Goal: Information Seeking & Learning: Learn about a topic

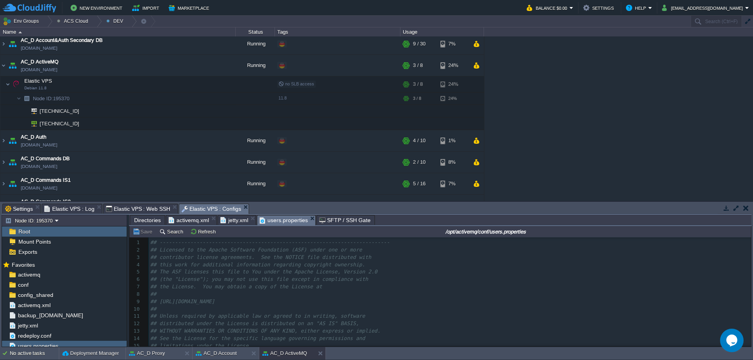
scroll to position [27, 0]
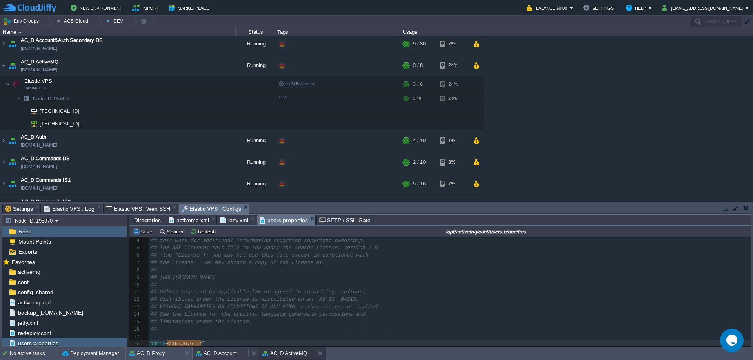
click at [230, 356] on button "AC_D Account" at bounding box center [216, 354] width 41 height 8
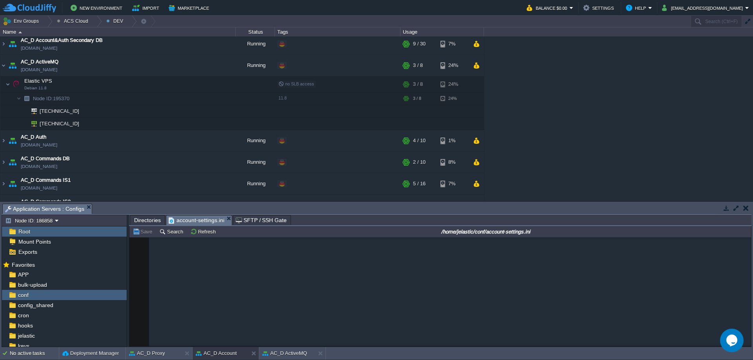
click at [145, 217] on span "Directories" at bounding box center [147, 220] width 27 height 9
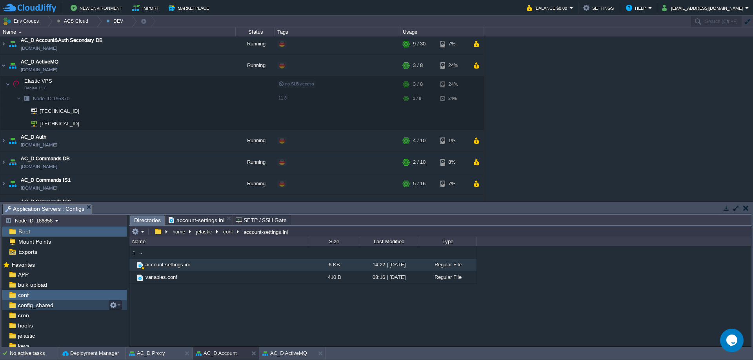
scroll to position [74, 0]
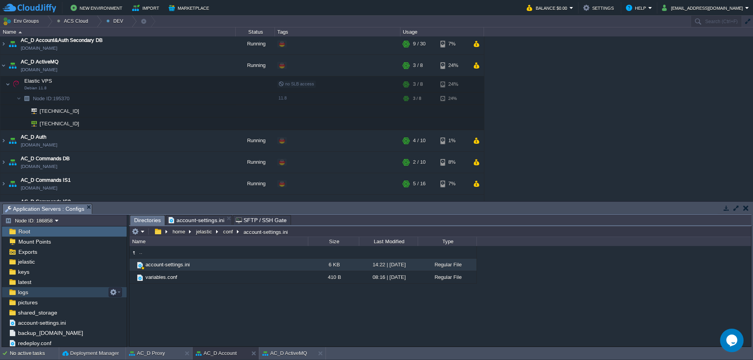
click at [47, 294] on div "logs" at bounding box center [64, 292] width 125 height 10
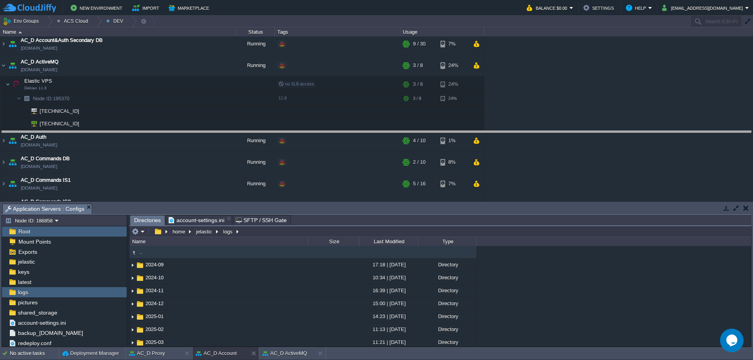
drag, startPoint x: 345, startPoint y: 211, endPoint x: 360, endPoint y: 133, distance: 79.0
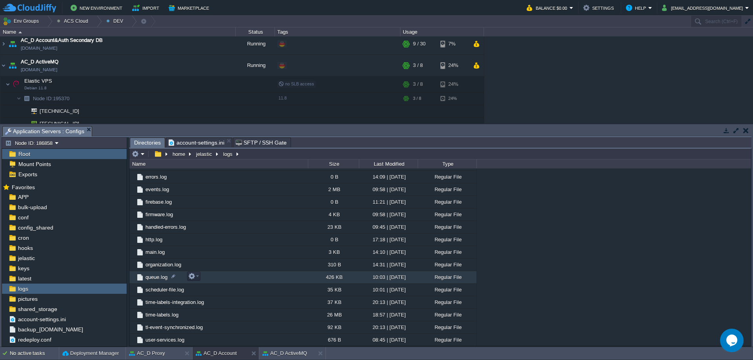
scroll to position [211, 0]
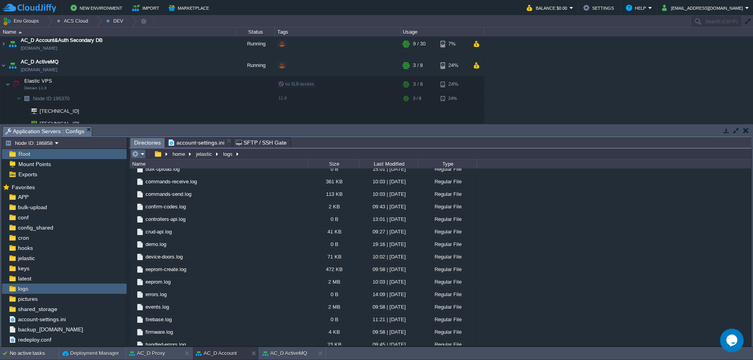
click at [137, 159] on td at bounding box center [138, 153] width 15 height 9
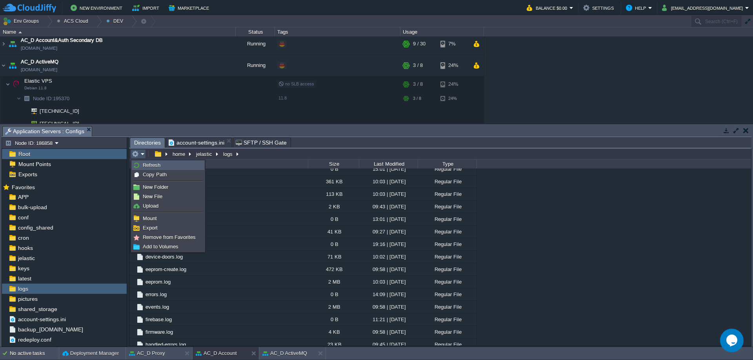
click at [146, 167] on span "Refresh" at bounding box center [152, 165] width 18 height 6
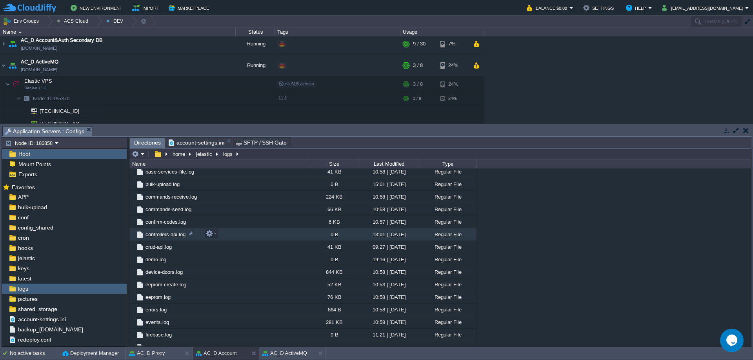
scroll to position [235, 0]
click at [159, 233] on span "device-doors.log" at bounding box center [164, 233] width 40 height 7
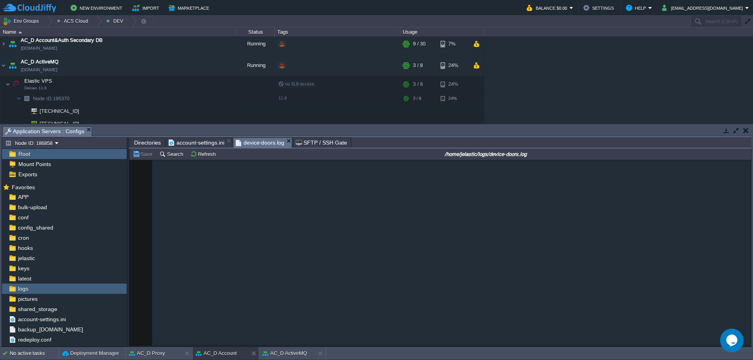
scroll to position [36738, 0]
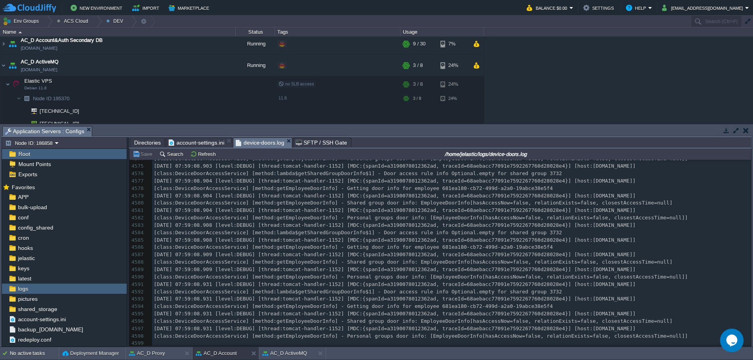
click at [413, 318] on pre "[class:DeviceDoorAccessService] [method:getEmployeeDoorInfo] - Shared group doo…" at bounding box center [451, 321] width 599 height 7
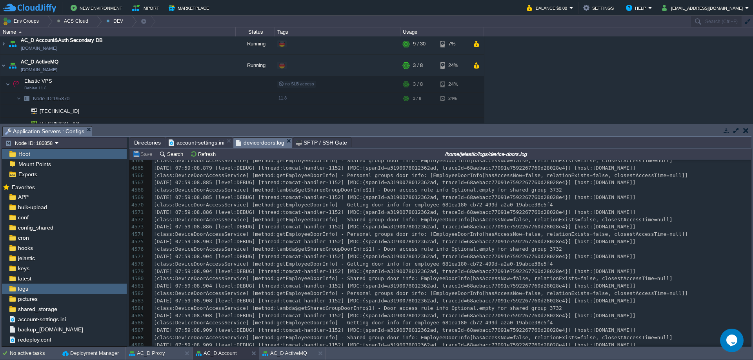
scroll to position [36621, 0]
click at [411, 249] on span "[class:DeviceDoorAccessService] [method:lambda$getSharedGroupDoorInfo$1] - Door…" at bounding box center [358, 250] width 408 height 6
click at [522, 203] on pre "[class:DeviceDoorAccessService] [method:getEmployeeDoorInfo] - Getting door inf…" at bounding box center [451, 206] width 599 height 7
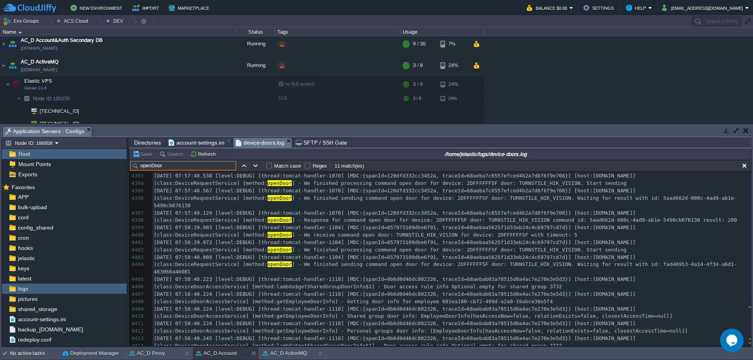
type input "openDoor"
click at [292, 236] on div "x [class:DeviceRequestService] [method: openDoor ] - We receive command open do…" at bounding box center [451, 213] width 599 height 332
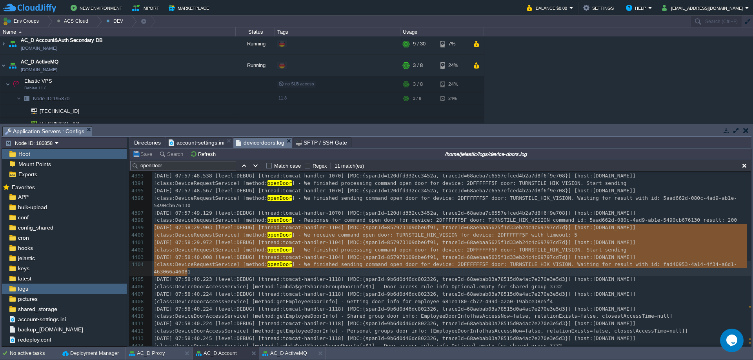
drag, startPoint x: 153, startPoint y: 228, endPoint x: 480, endPoint y: 274, distance: 330.1
type textarea "-"
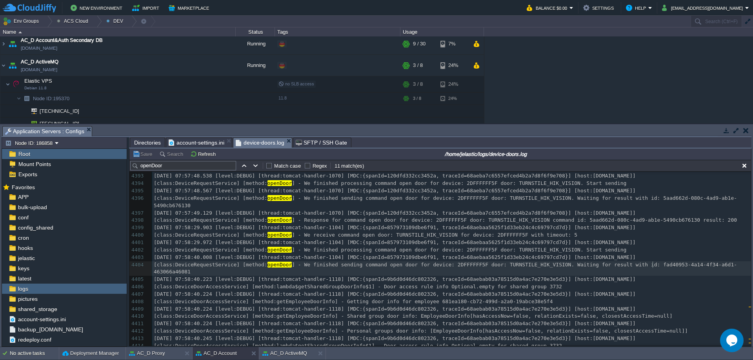
type textarea "fad40953-4a14-4f34-a6d1-463066a46081"
drag, startPoint x: 654, startPoint y: 265, endPoint x: 200, endPoint y: 275, distance: 453.7
type input "fad40953-4a14-4f34-a6d1-463066a46081"
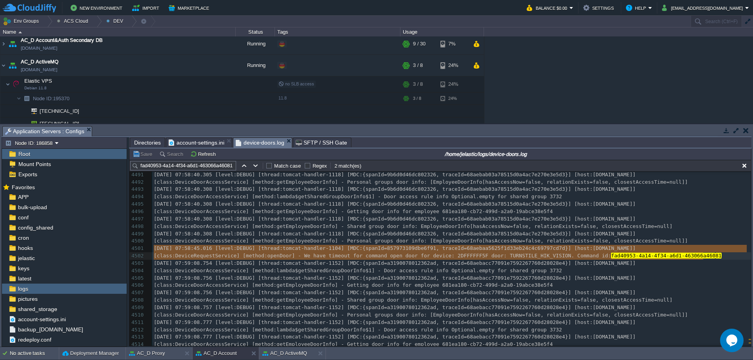
type textarea "[DATE] 07:58:45.016 [level:DEBUG] [thread:tomcat-handler-1104] [MDC:{spanId=857…"
drag, startPoint x: 154, startPoint y: 248, endPoint x: 710, endPoint y: 257, distance: 556.0
click at [139, 144] on span "Directories" at bounding box center [147, 142] width 27 height 9
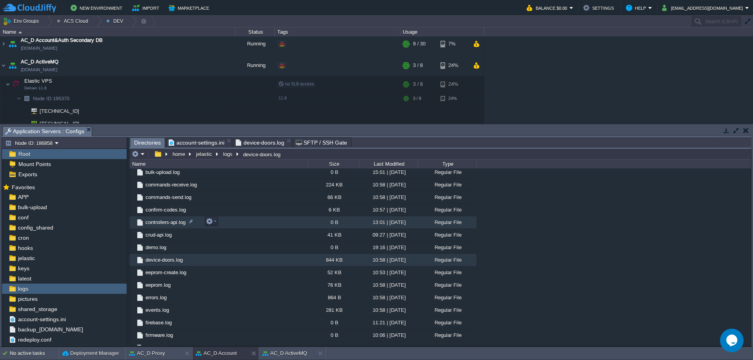
scroll to position [196, 0]
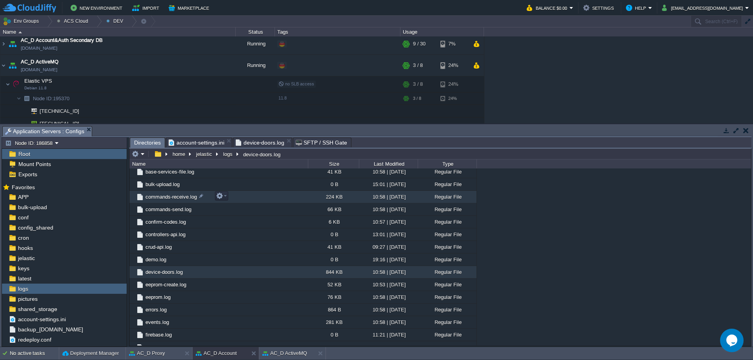
click at [178, 200] on span "commands-receive.log" at bounding box center [171, 197] width 54 height 7
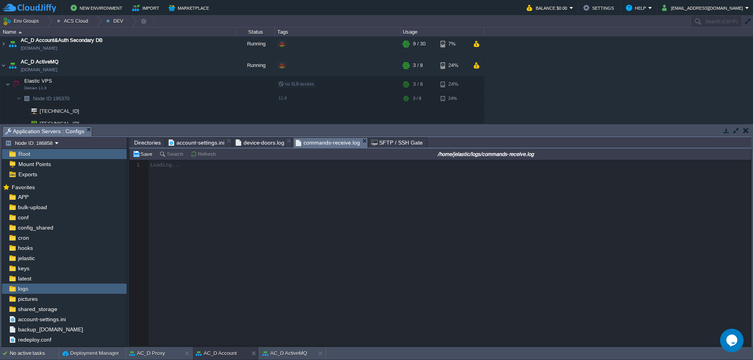
scroll to position [3, 0]
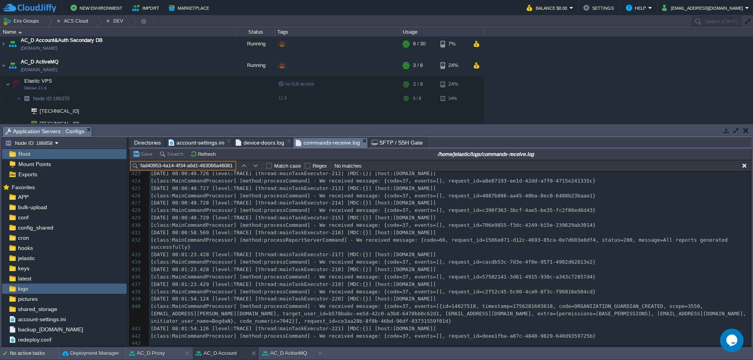
type input "fad40953-4a14-4f34-a6d1-463066a46081"
click at [497, 336] on span "[class:MainCommandProcessor] [method:processCommand] - We received message: {co…" at bounding box center [373, 336] width 445 height 6
click at [259, 167] on td at bounding box center [255, 165] width 9 height 9
click at [255, 168] on button "button" at bounding box center [255, 165] width 7 height 7
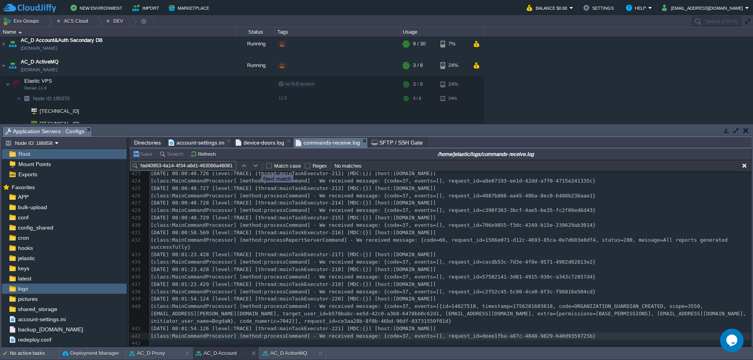
click at [255, 168] on button "button" at bounding box center [255, 165] width 7 height 7
click at [308, 223] on div "443 [class:MainCommandProcessor] [method:processCommand] - We received message:…" at bounding box center [450, 200] width 602 height 296
click at [55, 290] on div "logs" at bounding box center [64, 289] width 125 height 10
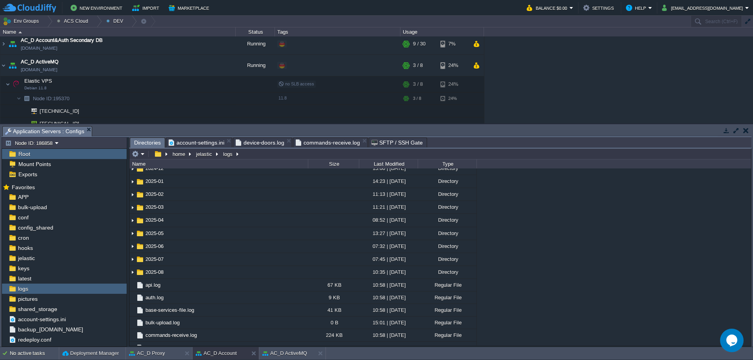
scroll to position [157, 0]
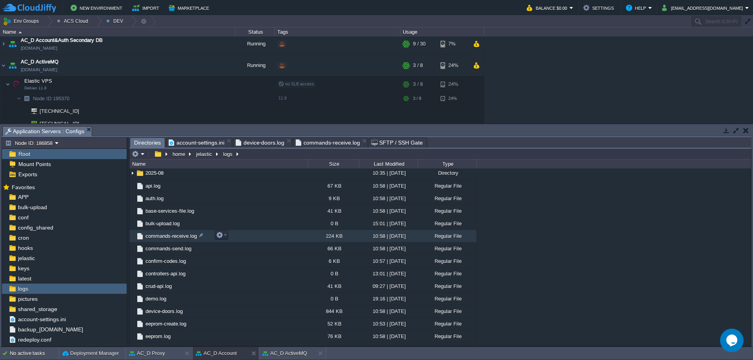
click at [174, 238] on span "commands-receive.log" at bounding box center [171, 236] width 54 height 7
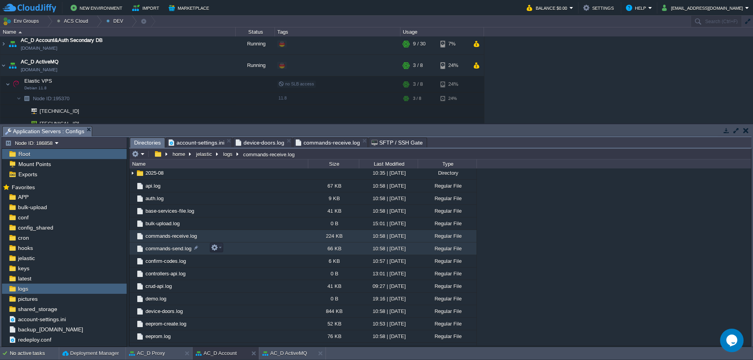
click at [174, 249] on span "commands-send.log" at bounding box center [168, 248] width 48 height 7
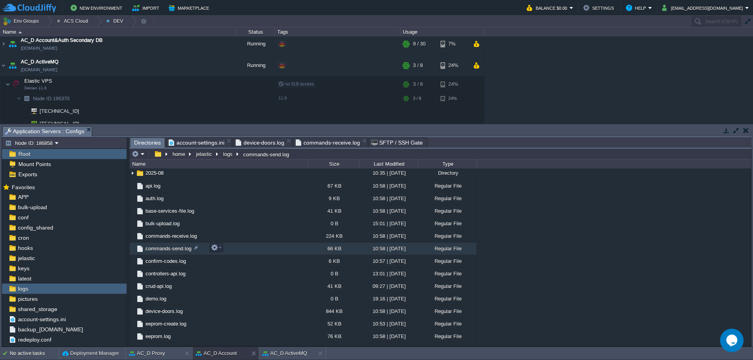
click at [174, 249] on span "commands-send.log" at bounding box center [168, 248] width 48 height 7
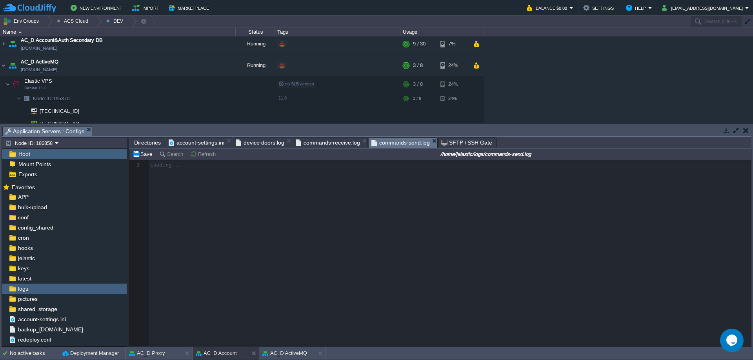
scroll to position [3, 0]
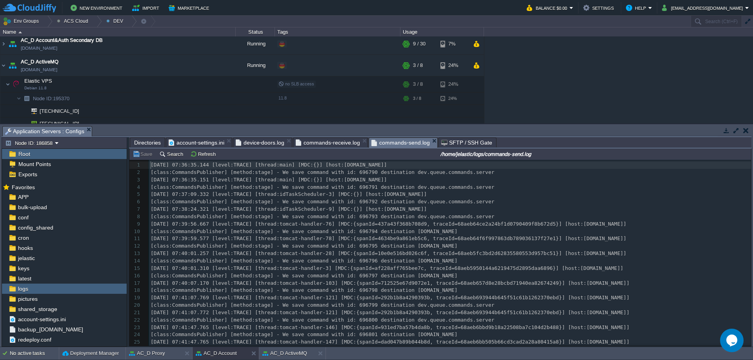
click at [317, 221] on pre "[DATE] 07:39:56.667 [level:TRACE] [thread:tomcat-handler-76] [MDC:{spanId=437a4…" at bounding box center [450, 224] width 602 height 7
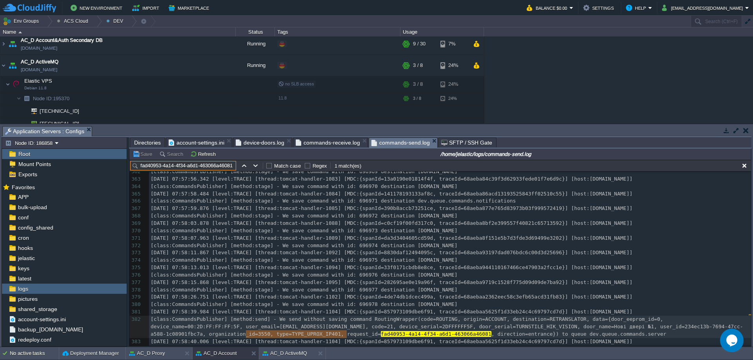
scroll to position [2726, 0]
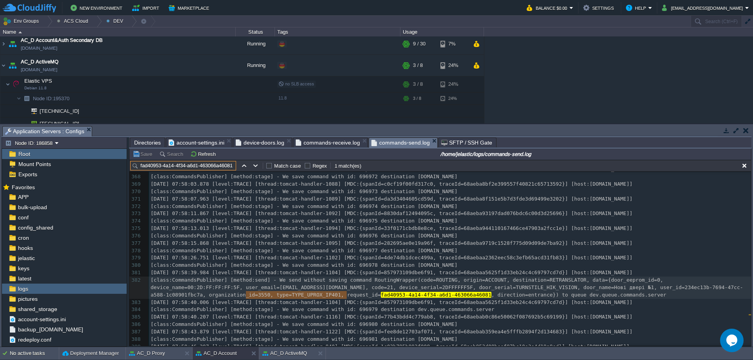
type input "fad40953-4a14-4f34-a6d1-463066a46081"
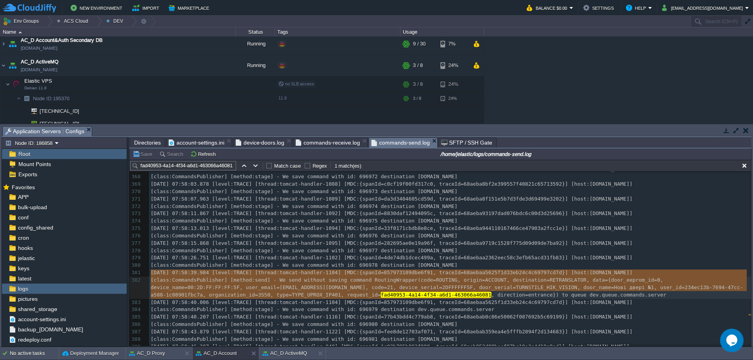
type textarea "[DATE] 07:58:39.984 [level:TRACE] [thread:tomcat-handler-1104] [MDC:{spanId=857…"
drag, startPoint x: 151, startPoint y: 274, endPoint x: 509, endPoint y: 294, distance: 358.9
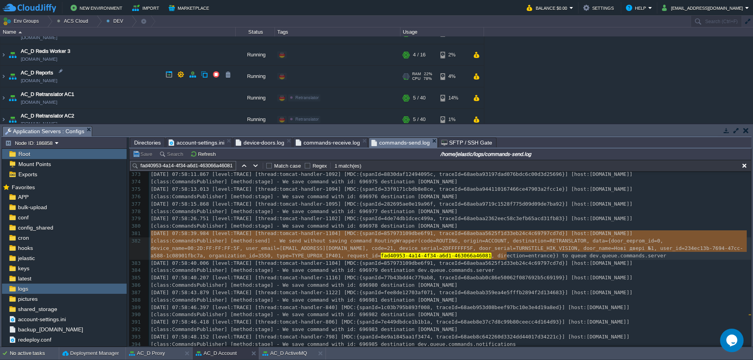
scroll to position [779, 0]
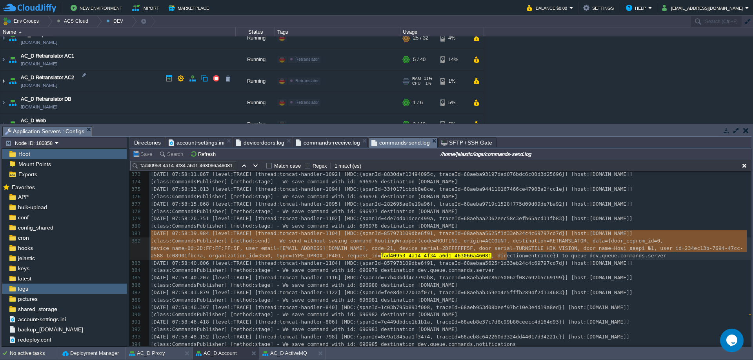
click at [4, 79] on img at bounding box center [3, 81] width 6 height 21
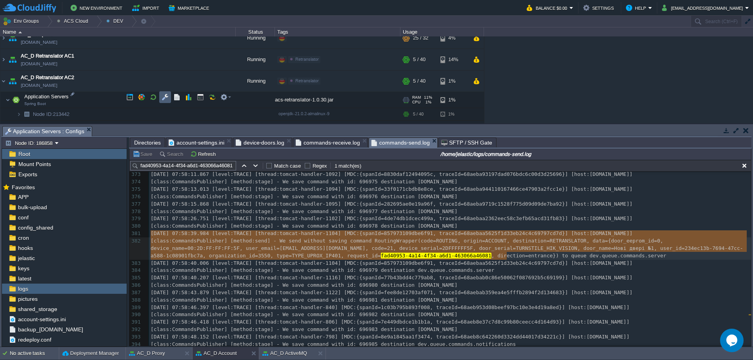
click at [165, 98] on button "button" at bounding box center [165, 97] width 7 height 7
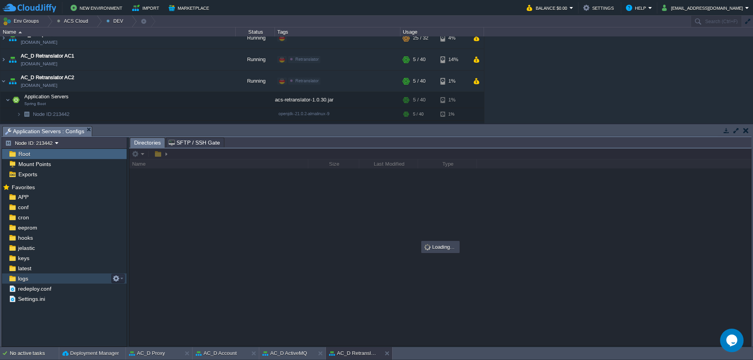
click at [23, 278] on span "logs" at bounding box center [22, 278] width 13 height 7
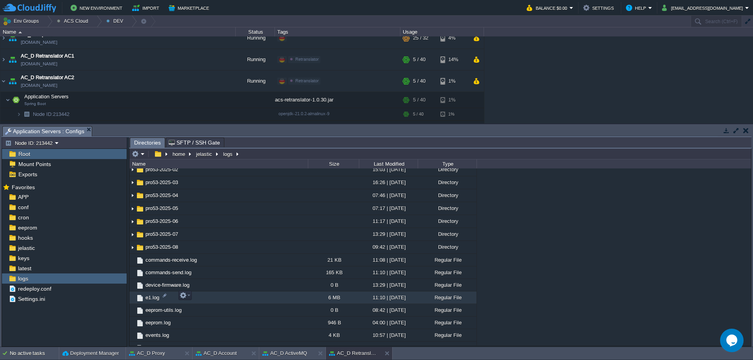
scroll to position [658, 0]
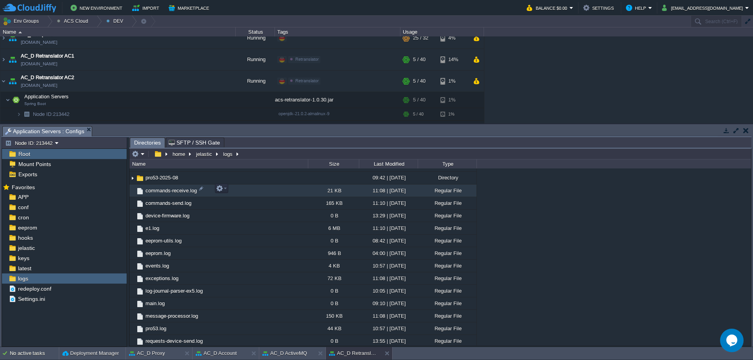
click at [161, 189] on span "commands-receive.log" at bounding box center [171, 190] width 54 height 7
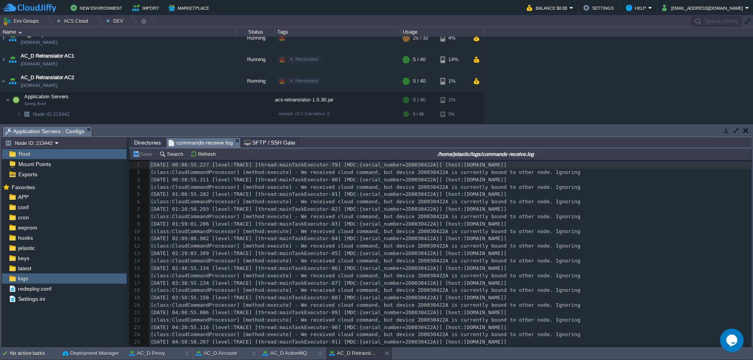
scroll to position [3, 0]
click at [510, 299] on div "119 1 [DATE] 00:08:55.227 [level:TRACE] [thread:mainTaskExecutor-79] [MDC:{seri…" at bounding box center [450, 287] width 602 height 251
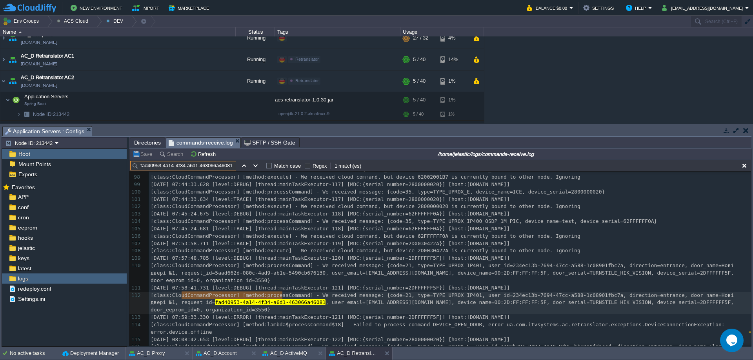
scroll to position [759, 0]
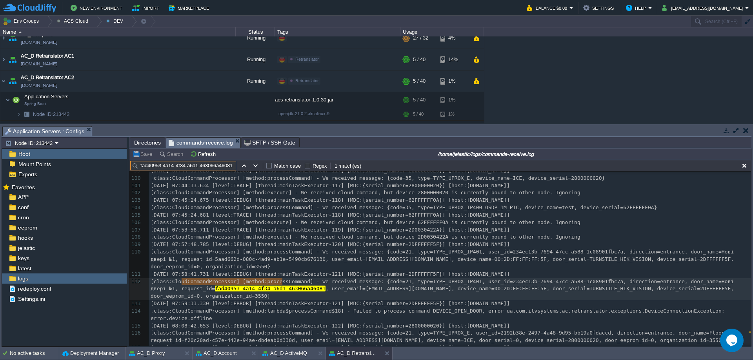
type input "fad40953-4a14-4f34-a6d1-463066a46081"
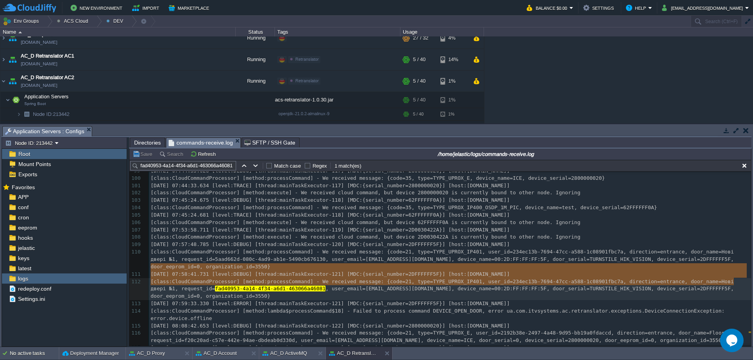
type textarea "[DATE] 07:58:41.731 [level:DEBUG] [thread:mainTaskExecutor-121] [MDC:{serial_nu…"
drag, startPoint x: 149, startPoint y: 270, endPoint x: 735, endPoint y: 280, distance: 585.9
click at [141, 143] on span "Directories" at bounding box center [147, 142] width 27 height 9
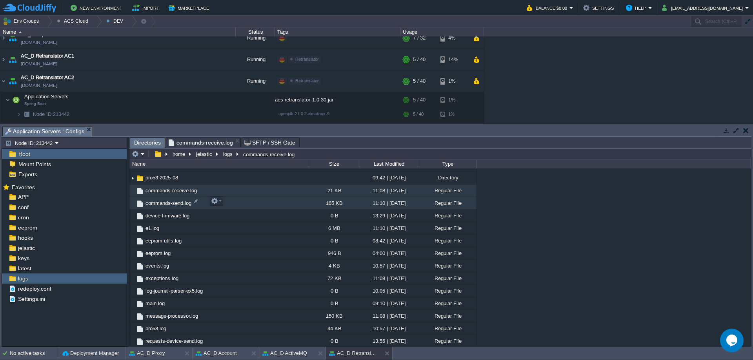
click at [169, 200] on span "commands-send.log" at bounding box center [168, 203] width 48 height 7
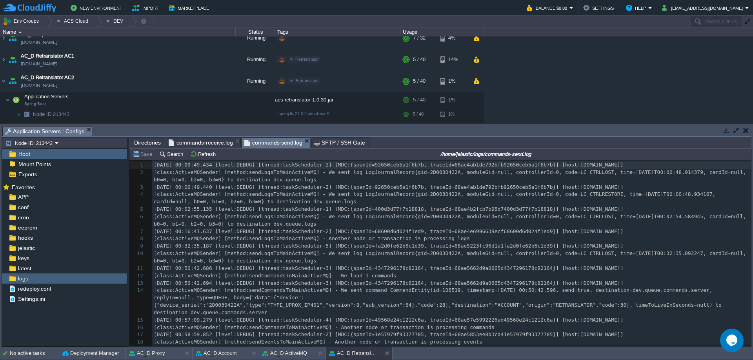
scroll to position [3, 0]
click at [503, 281] on span "[DATE] 00:50:42.694 [level:DEBUG] [thread:taskScheduler-3] [MDC:{spanId=4347296…" at bounding box center [388, 283] width 469 height 6
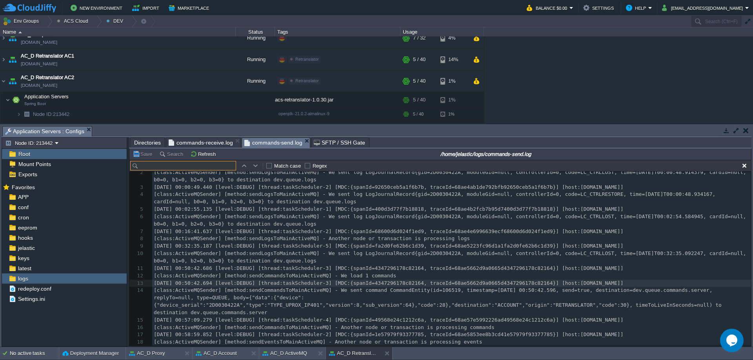
type input "fad40953-4a14-4f34-a6d1-463066a46081"
click at [206, 141] on span "commands-receive.log" at bounding box center [201, 142] width 64 height 9
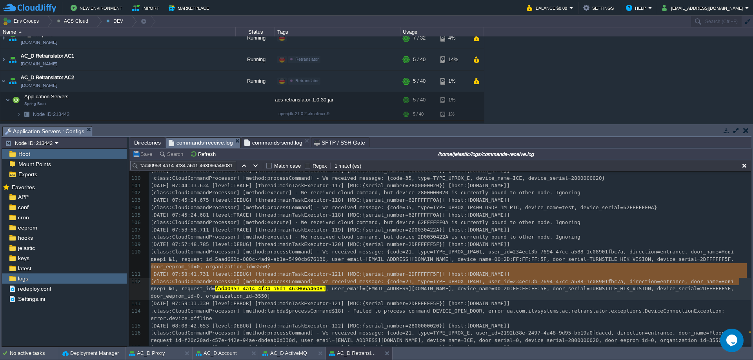
click at [148, 147] on span "Directories" at bounding box center [147, 142] width 27 height 9
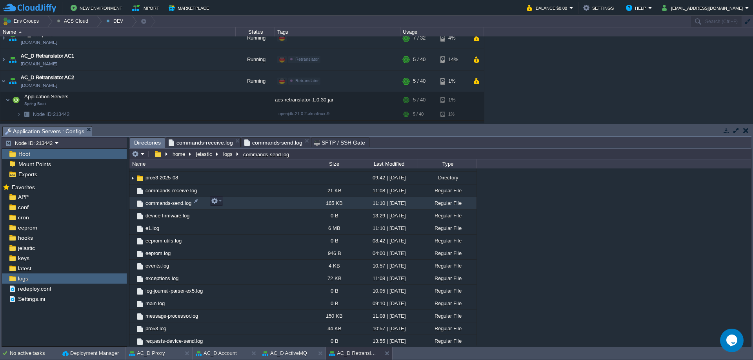
click at [174, 204] on span "commands-send.log" at bounding box center [168, 203] width 48 height 7
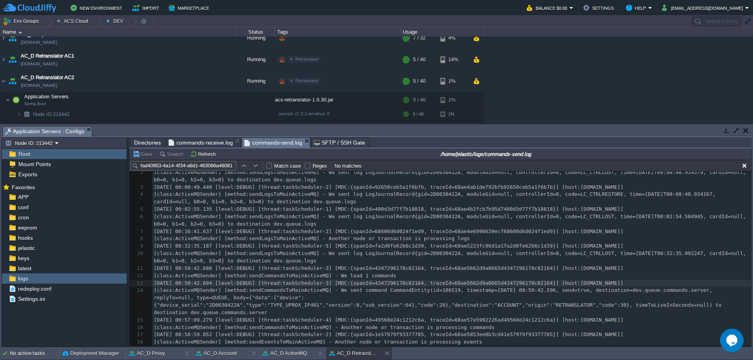
click at [254, 167] on button "button" at bounding box center [255, 165] width 7 height 7
drag, startPoint x: 246, startPoint y: 167, endPoint x: 250, endPoint y: 168, distance: 4.3
click at [246, 167] on button "button" at bounding box center [243, 165] width 7 height 7
click at [254, 168] on button "button" at bounding box center [255, 165] width 7 height 7
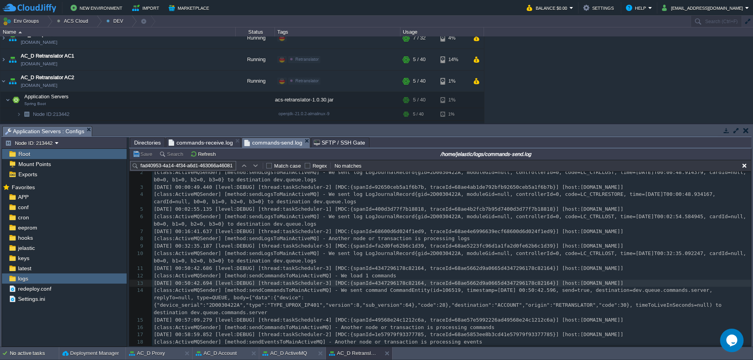
click at [247, 167] on button "button" at bounding box center [243, 165] width 7 height 7
click at [257, 166] on button "button" at bounding box center [255, 165] width 7 height 7
click at [251, 166] on table at bounding box center [256, 165] width 12 height 9
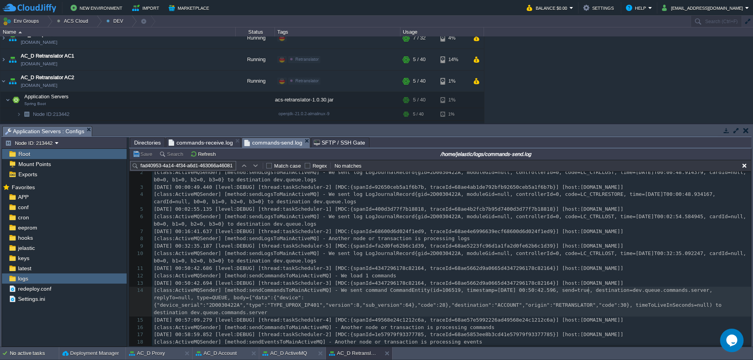
click at [587, 295] on pre "[class:ActiveMQSender] [method:sendCommandsToMainActiveMQ] - We sent command Co…" at bounding box center [451, 301] width 599 height 29
click at [194, 142] on span "commands-receive.log" at bounding box center [201, 142] width 64 height 9
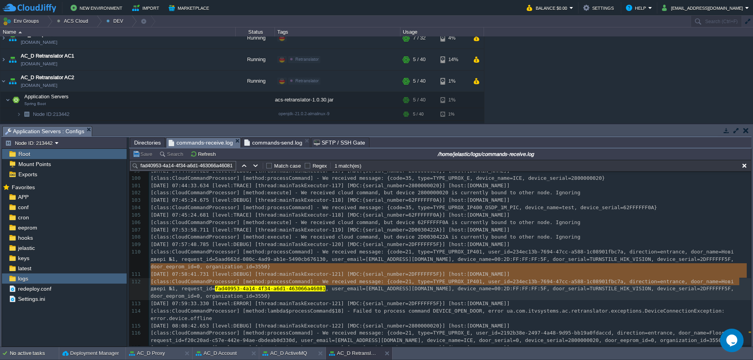
click at [144, 139] on span "Directories" at bounding box center [147, 142] width 27 height 9
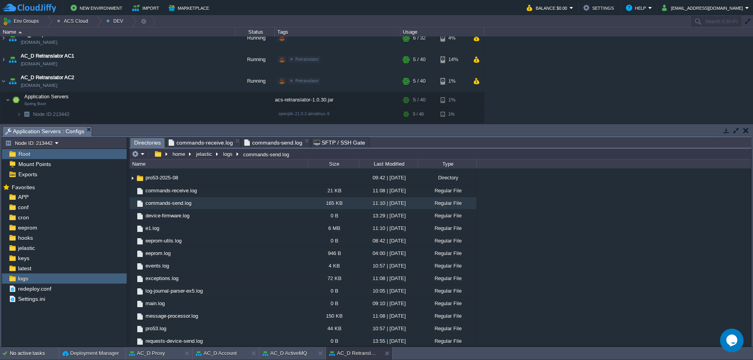
click at [190, 139] on span "commands-receive.log" at bounding box center [201, 142] width 64 height 9
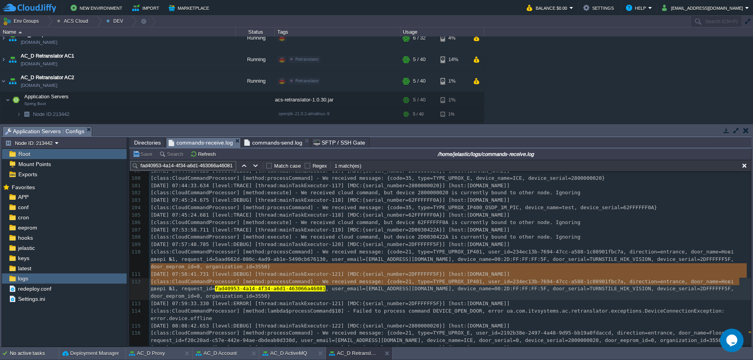
click at [256, 144] on span "commands-send.log" at bounding box center [273, 142] width 58 height 9
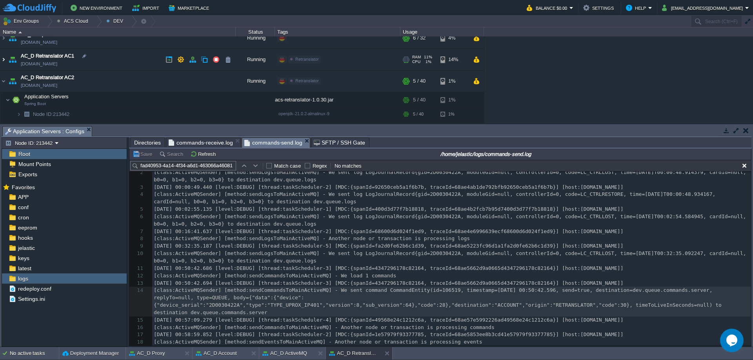
click at [2, 61] on img at bounding box center [3, 59] width 6 height 21
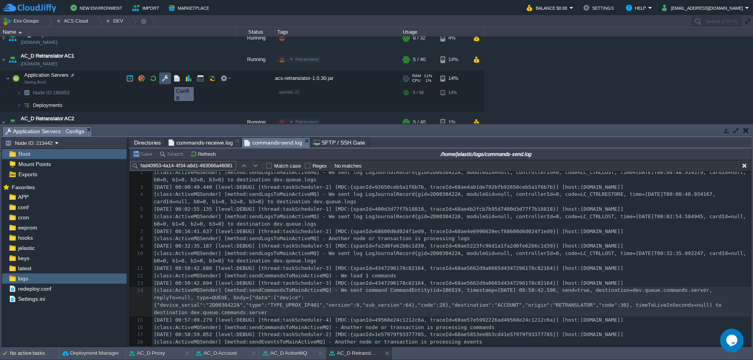
click at [167, 80] on button "button" at bounding box center [165, 78] width 7 height 7
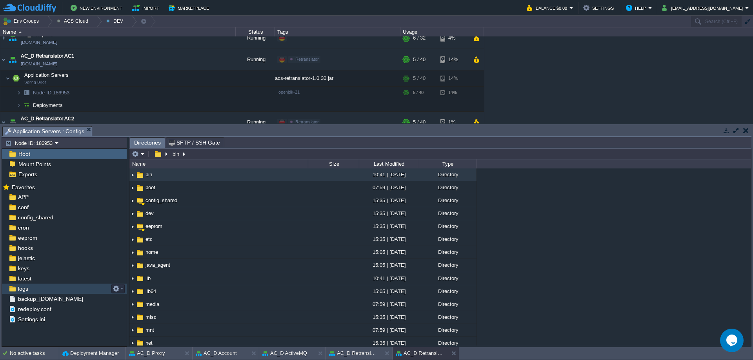
click at [57, 285] on div "logs" at bounding box center [64, 289] width 125 height 10
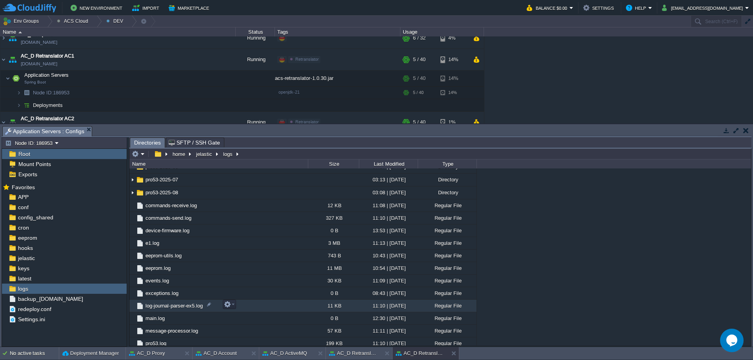
scroll to position [353, 0]
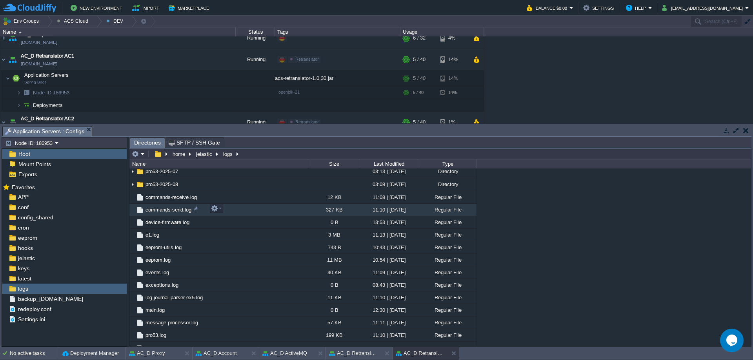
click at [170, 211] on span "commands-send.log" at bounding box center [168, 210] width 48 height 7
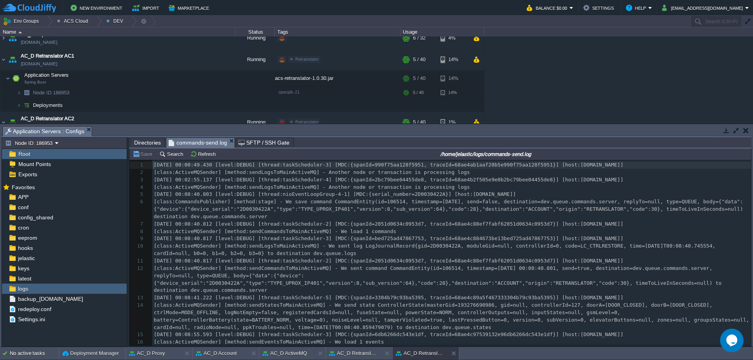
scroll to position [3, 0]
click at [601, 300] on div "1181 1 [DATE] 00:00:49.430 [level:DEBUG] [thread:taskScheduler-3] [MDC:{spanId=…" at bounding box center [451, 313] width 599 height 303
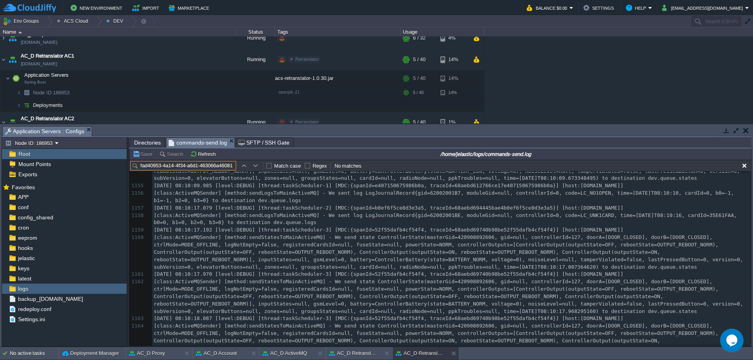
scroll to position [14478, 0]
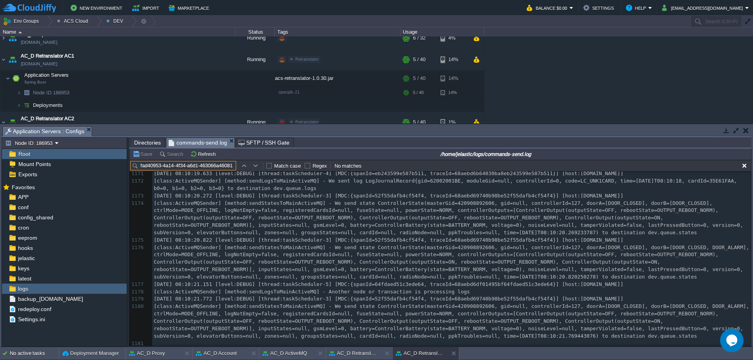
drag, startPoint x: 749, startPoint y: 180, endPoint x: 8, endPoint y: 12, distance: 759.3
type input "fad40953-4a14-4f34-a6d1-463066a46081"
click at [415, 282] on div "1181 [class:ActiveMQSender] [method:sendStatesToMainActiveMQ] - We send state C…" at bounding box center [451, 19] width 599 height 658
click at [745, 132] on button "button" at bounding box center [745, 130] width 5 height 7
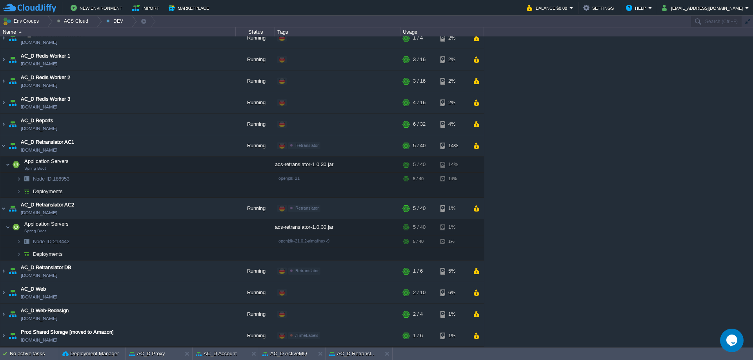
scroll to position [693, 0]
click at [4, 148] on img at bounding box center [3, 145] width 6 height 21
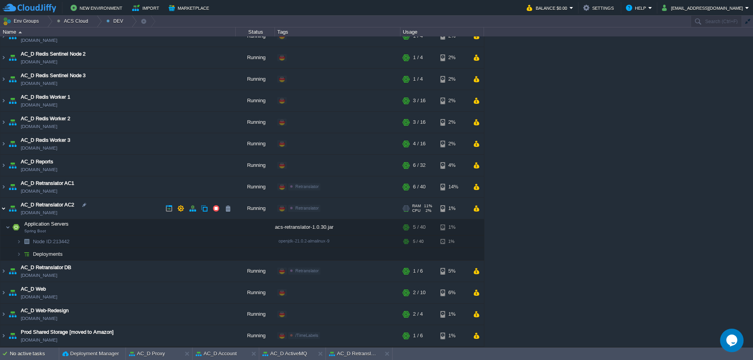
click at [4, 208] on img at bounding box center [3, 208] width 6 height 21
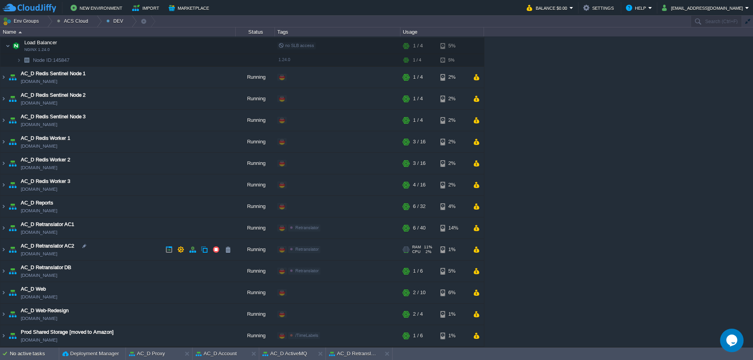
scroll to position [611, 0]
click at [214, 358] on button "AC_D Account" at bounding box center [216, 354] width 41 height 8
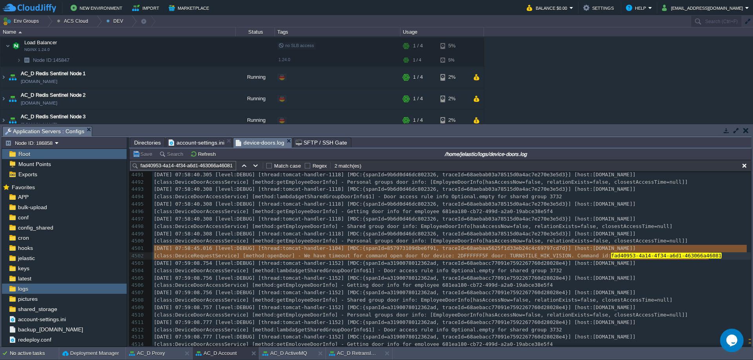
click at [282, 140] on em "device-doors.log" at bounding box center [264, 143] width 56 height 10
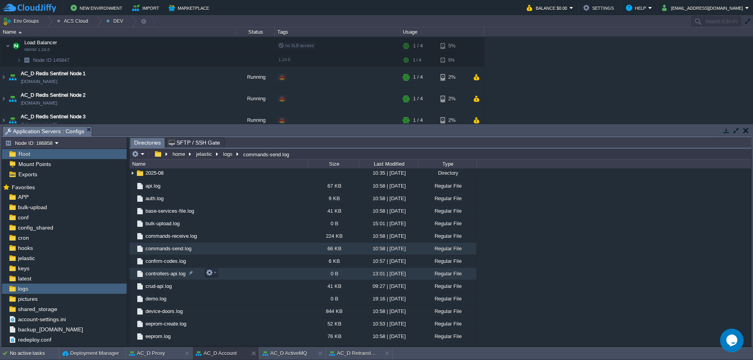
scroll to position [196, 0]
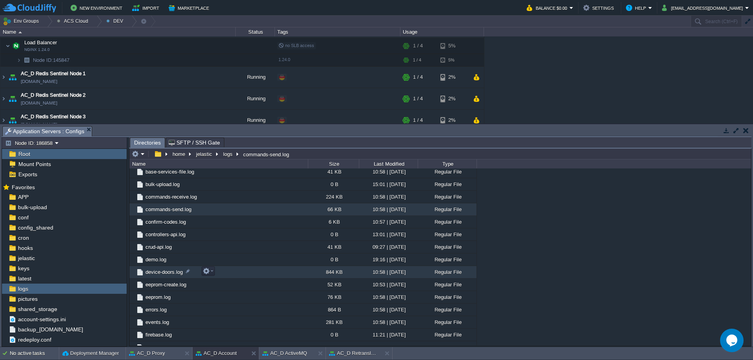
click at [165, 274] on span "device-doors.log" at bounding box center [164, 272] width 40 height 7
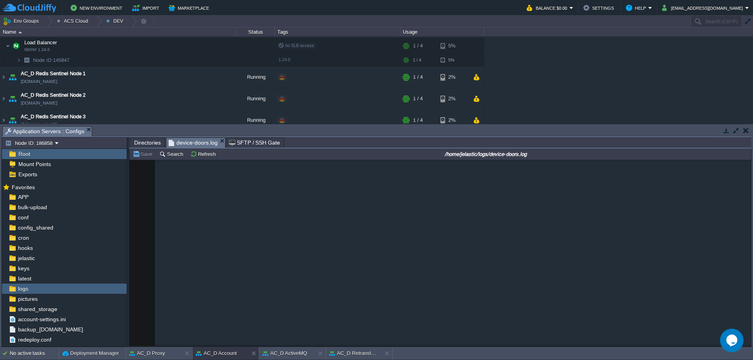
scroll to position [100081, 0]
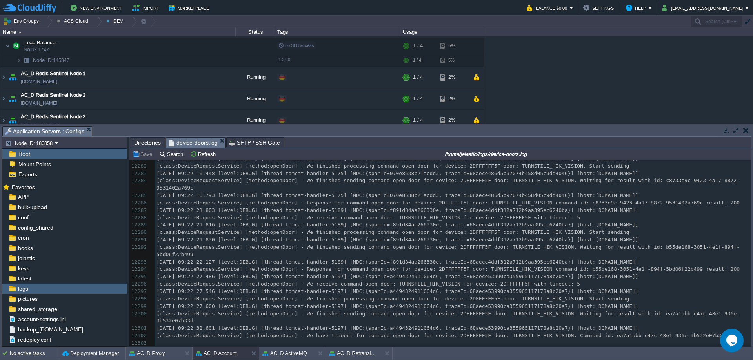
click at [454, 332] on div "12303 [DATE] 07:39:43.249 [level:DEBUG] [thread:tomcat-handler-49] [MDC:{spanId…" at bounding box center [453, 200] width 596 height 296
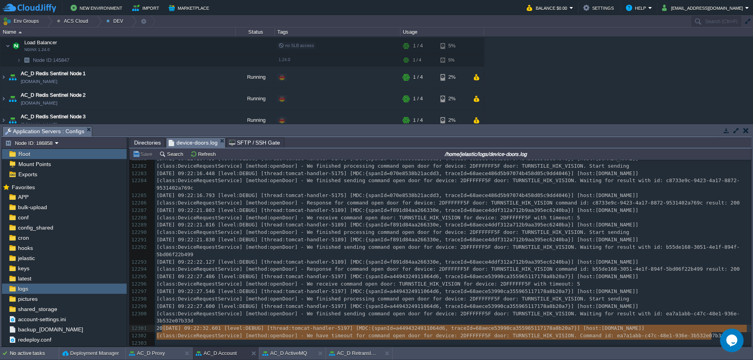
type textarea "[DATE] 09:22:32.601 [level:DEBUG] [thread:tomcat-handler-5197] [MDC:{spanId=a44…"
drag, startPoint x: 712, startPoint y: 333, endPoint x: 156, endPoint y: 327, distance: 556.8
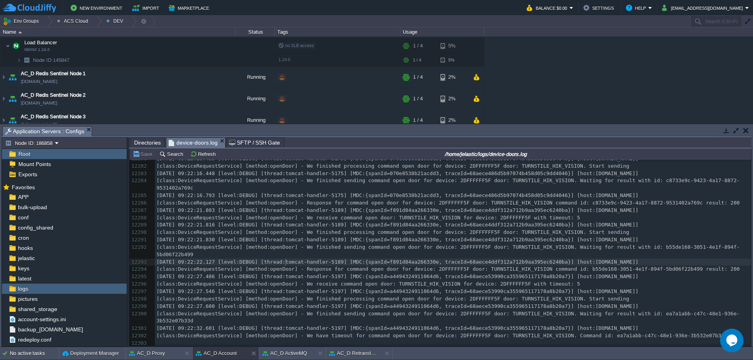
click at [285, 262] on div "x [DATE] 07:39:43.249 [level:DEBUG] [thread:tomcat-handler-49] [MDC:{spanId=d13…" at bounding box center [453, 200] width 596 height 296
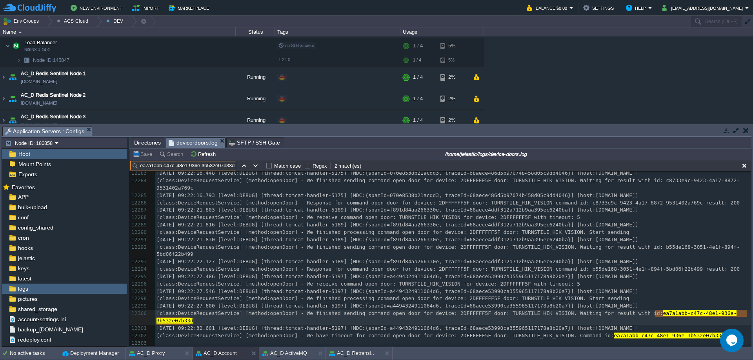
scroll to position [100122, 0]
type input "ea7a1abb-c47c-48e1-936e-3b532e07b33d"
click at [483, 305] on span "[DATE] 09:22:27.600 [level:DEBUG] [thread:tomcat-handler-5197] [MDC:{spanId=a44…" at bounding box center [397, 306] width 482 height 6
type textarea "68aece53990ca355965117178a8b20a7"
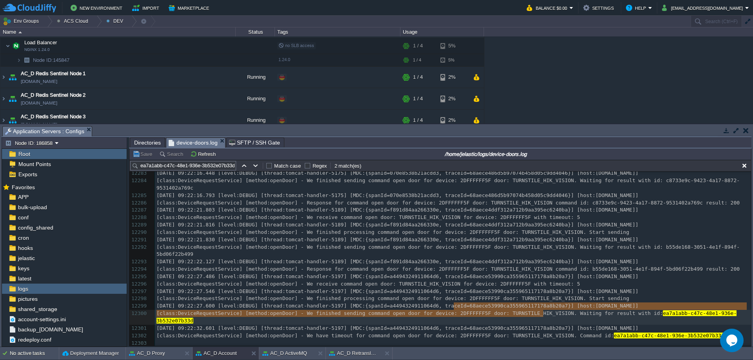
type textarea "68aece53990ca355965117178a8b20a7"
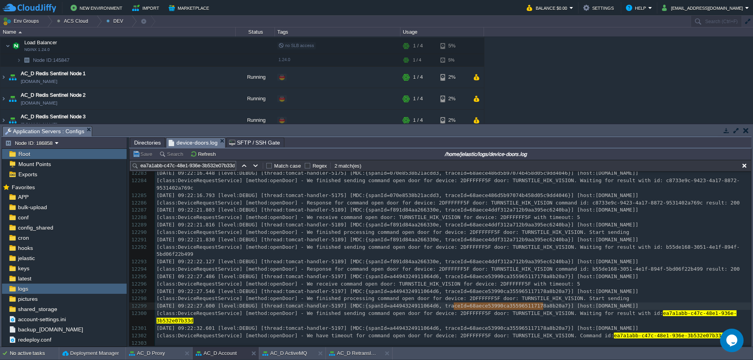
drag, startPoint x: 454, startPoint y: 302, endPoint x: 542, endPoint y: 308, distance: 88.0
click at [194, 169] on input "ea7a1abb-c47c-48e1-936e-3b532e07b33d" at bounding box center [183, 165] width 106 height 9
paste input "68aece53990ca355965117178a8b20a7"
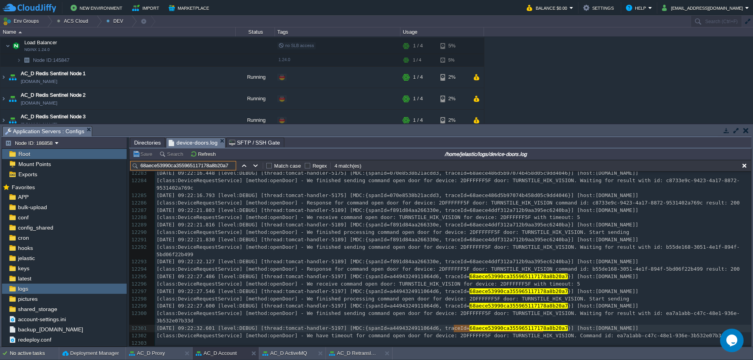
type input "68aece53990ca355965117178a8b20a7"
click at [203, 259] on span "[DATE] 09:22:22.127 [level:DEBUG] [thread:tomcat-handler-5189] [MDC:{spanId=f89…" at bounding box center [397, 262] width 482 height 6
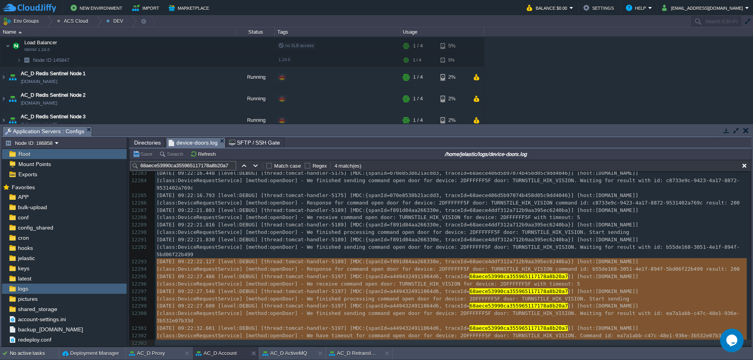
type textarea "-"
click at [344, 352] on button "AC_D Retranslator AC2" at bounding box center [353, 354] width 49 height 8
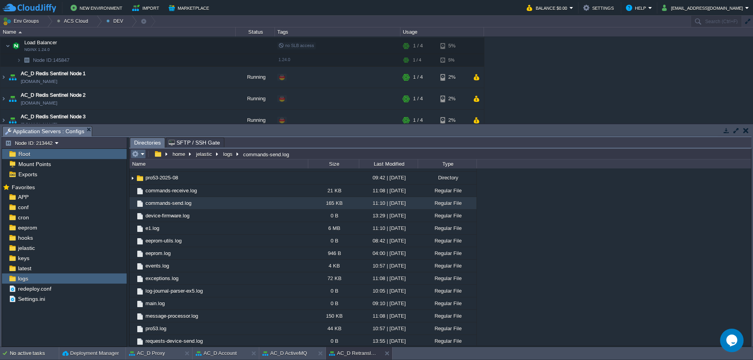
click at [145, 155] on td at bounding box center [138, 153] width 15 height 9
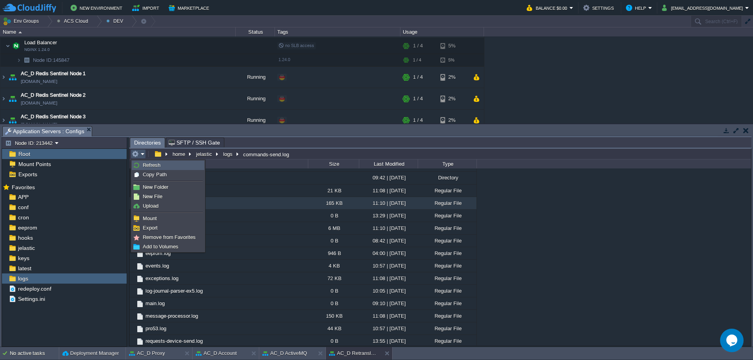
click at [147, 167] on span "Refresh" at bounding box center [152, 165] width 18 height 6
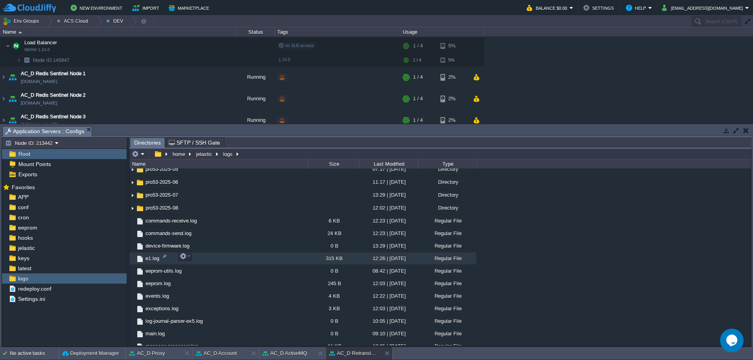
scroll to position [670, 0]
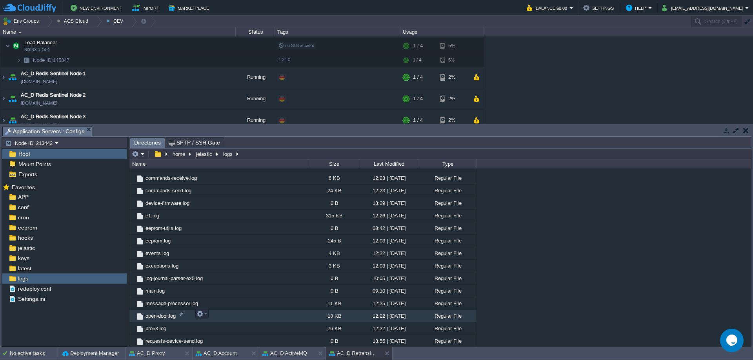
click at [166, 318] on span "open-door.log" at bounding box center [160, 316] width 33 height 7
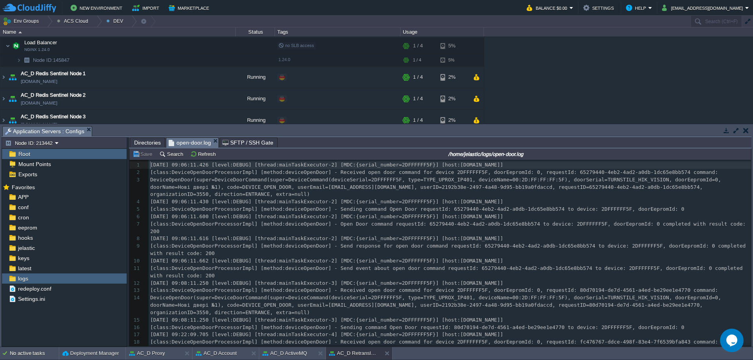
scroll to position [3, 0]
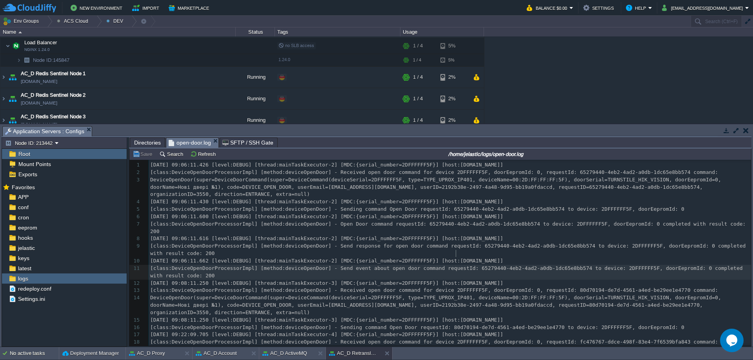
click at [456, 253] on div "61 1 [DATE] 09:06:11.426 [level:DEBUG] [thread:mainTaskExecutor-2] [MDC:{serial…" at bounding box center [450, 313] width 602 height 303
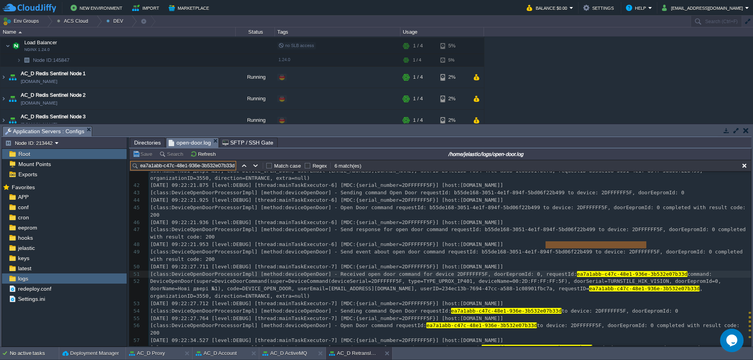
scroll to position [398, 0]
type input "ea7a1abb-c47c-48e1-936e-3b532e07b33d"
click at [193, 240] on div "x 24 [DATE] 09:22:09.812 [level:DEBUG] [thread:mainTaskExecutor-4] [MDC:{serial…" at bounding box center [450, 186] width 602 height 406
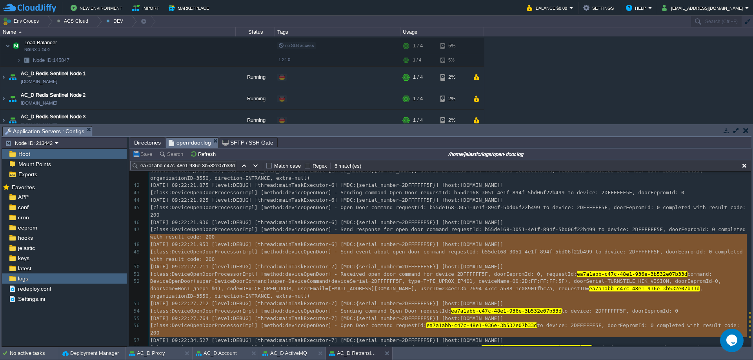
type textarea "-"
